Goal: Information Seeking & Learning: Learn about a topic

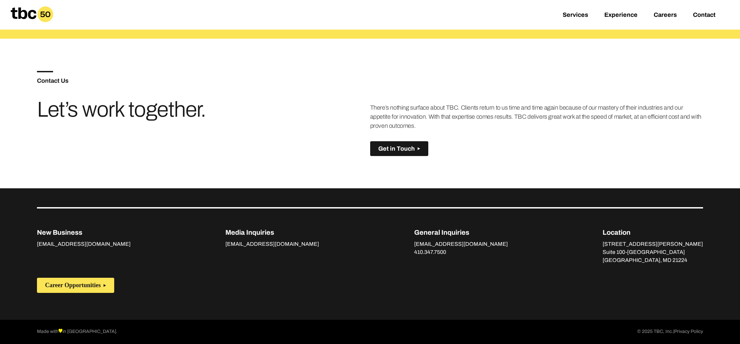
scroll to position [464, 0]
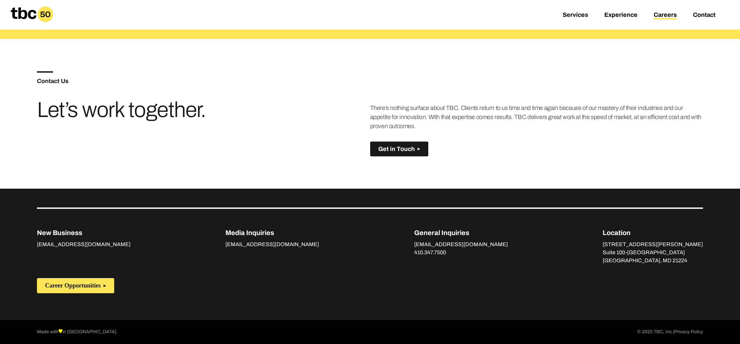
click at [661, 15] on link "Careers" at bounding box center [665, 15] width 23 height 8
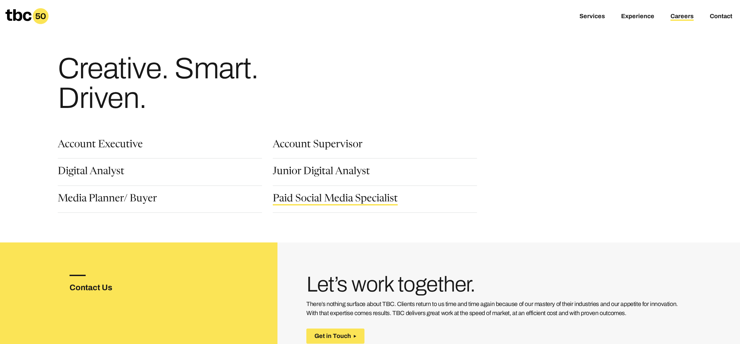
click at [300, 200] on link "Paid Social Media Specialist" at bounding box center [335, 199] width 125 height 11
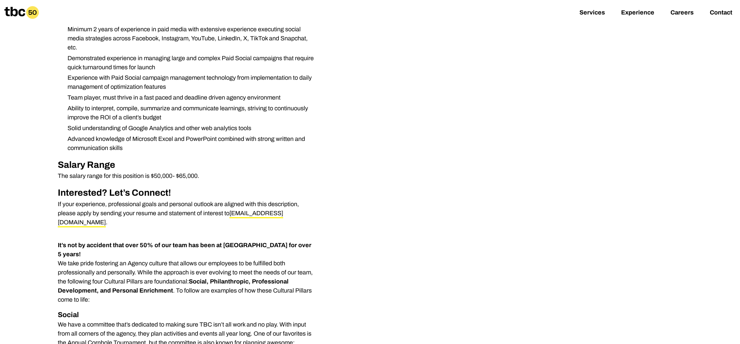
scroll to position [373, 0]
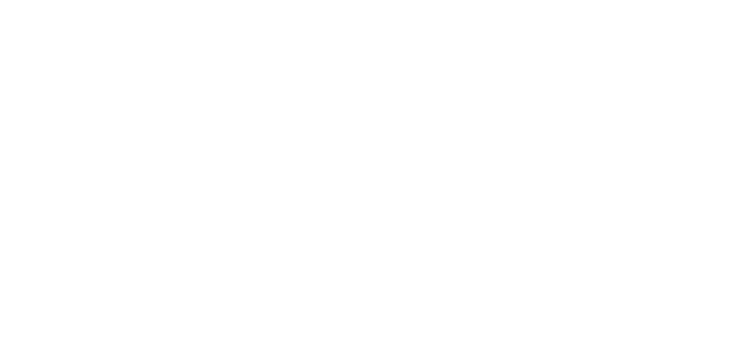
scroll to position [36, 0]
